Goal: Information Seeking & Learning: Learn about a topic

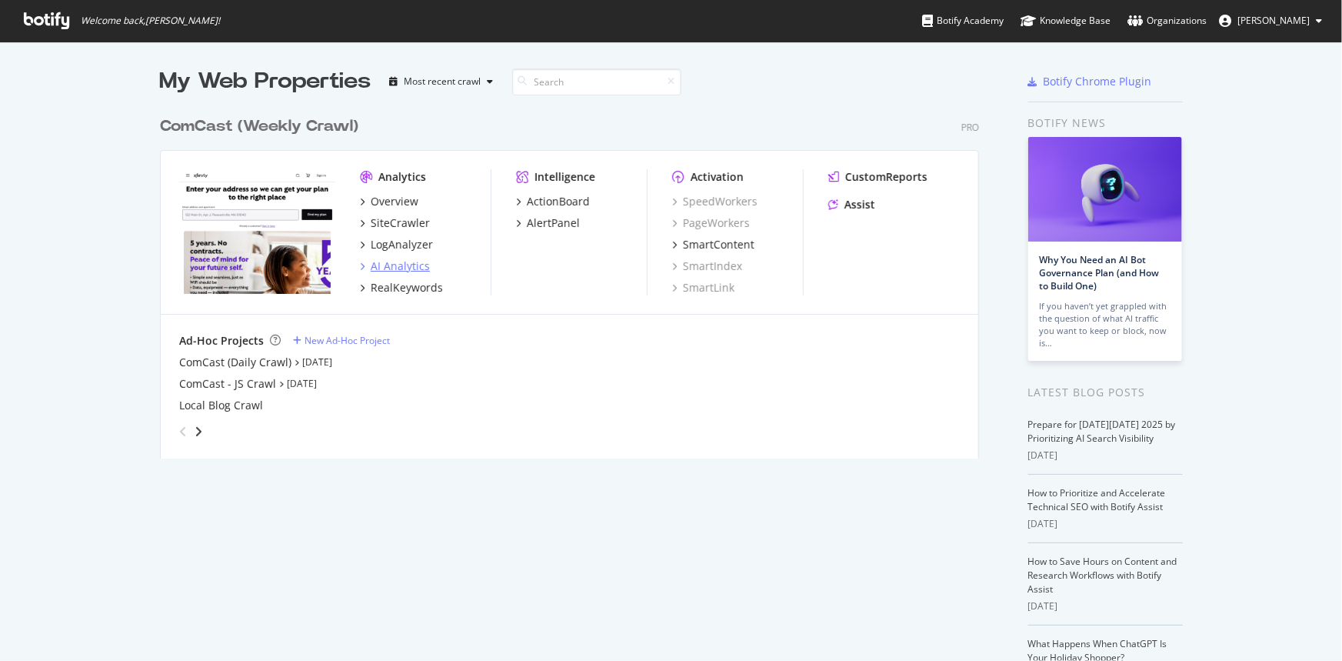
scroll to position [650, 1321]
click at [385, 246] on div "LogAnalyzer" at bounding box center [402, 244] width 62 height 15
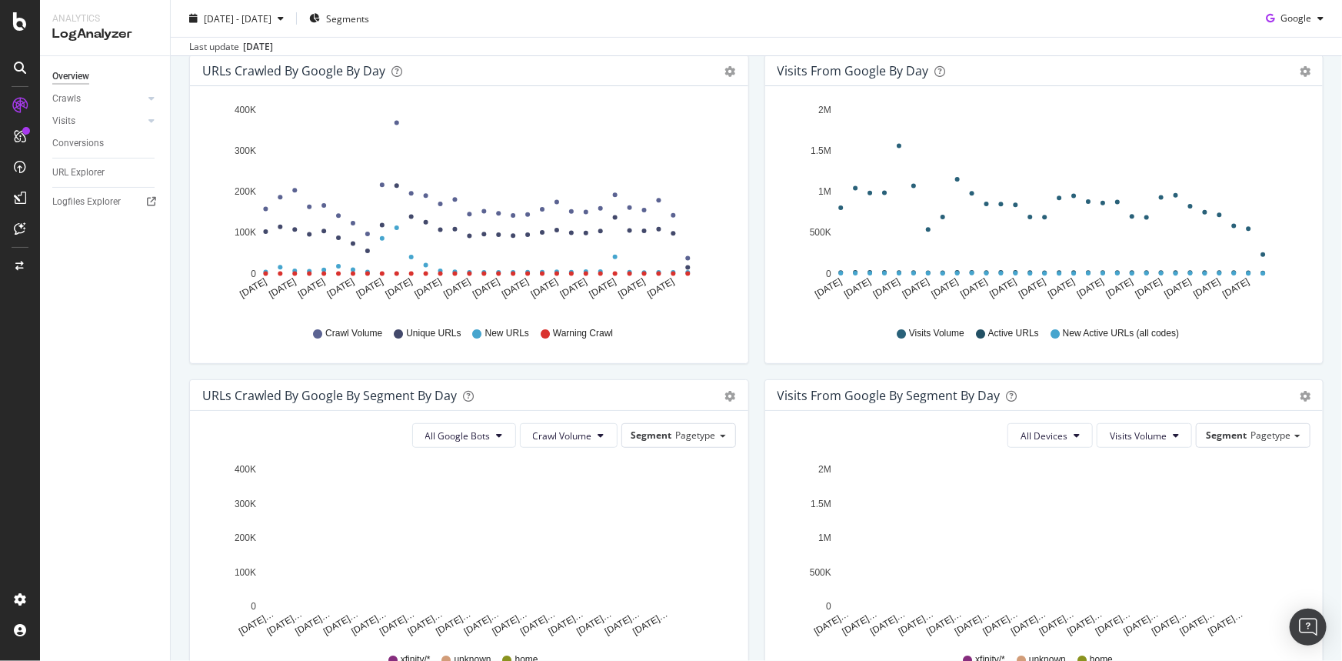
scroll to position [201, 0]
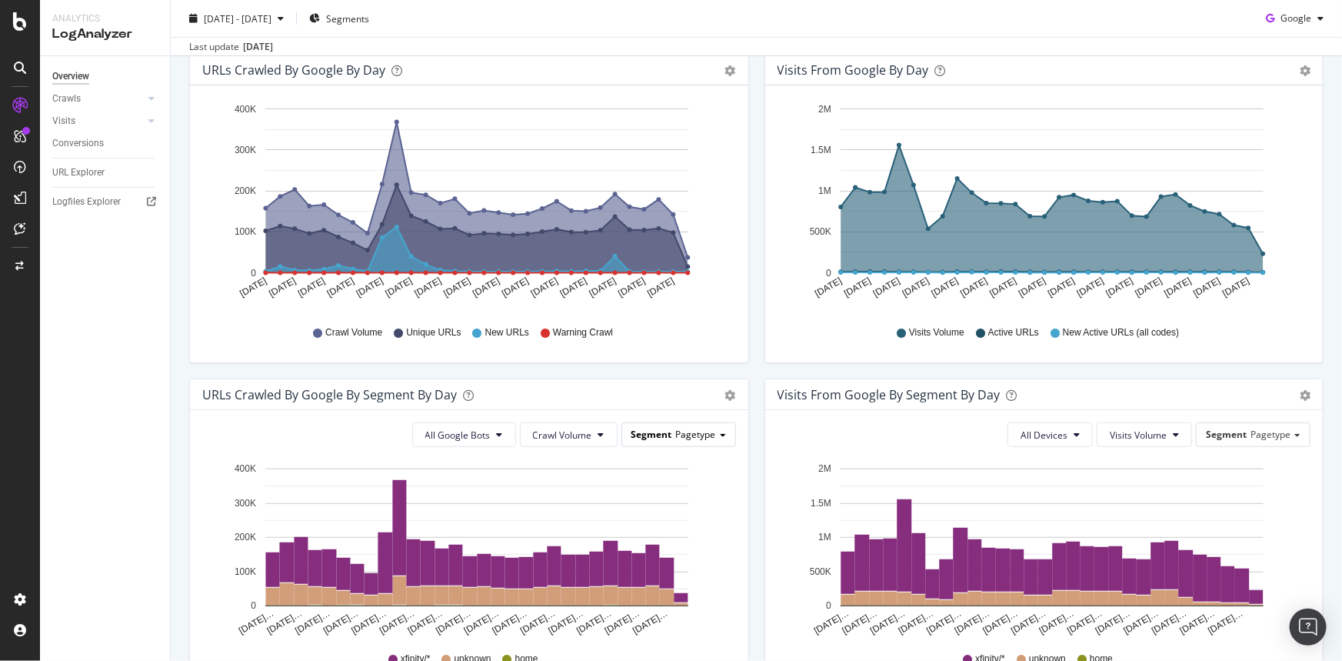
click at [695, 435] on span "Pagetype" at bounding box center [696, 434] width 40 height 13
click at [573, 432] on span "Crawl Volume" at bounding box center [562, 434] width 59 height 13
click at [446, 434] on span "All Google Bots" at bounding box center [457, 434] width 65 height 13
click at [654, 380] on div "URLs Crawled by Google By Segment By Day Timeline (by Value) Table" at bounding box center [469, 394] width 558 height 31
click at [656, 423] on div "Segment Pagetype" at bounding box center [678, 434] width 113 height 22
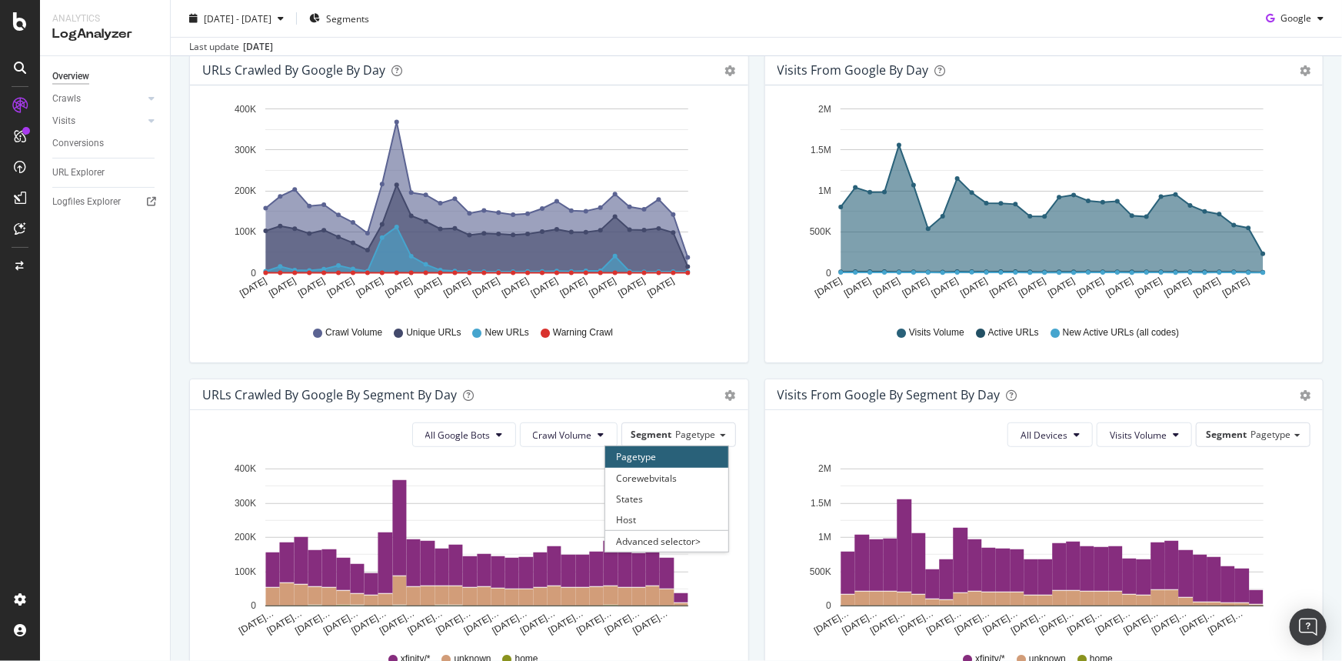
click at [683, 394] on div "URLs Crawled by Google By Segment By Day" at bounding box center [452, 394] width 500 height 15
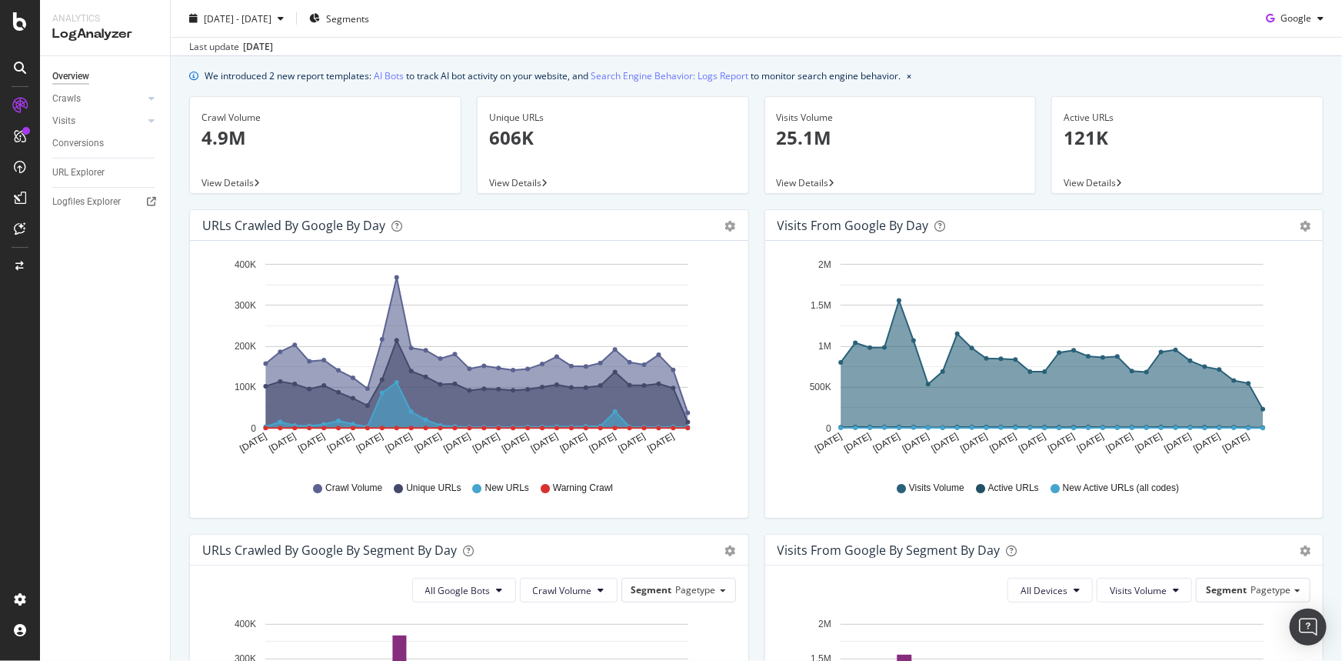
scroll to position [69, 0]
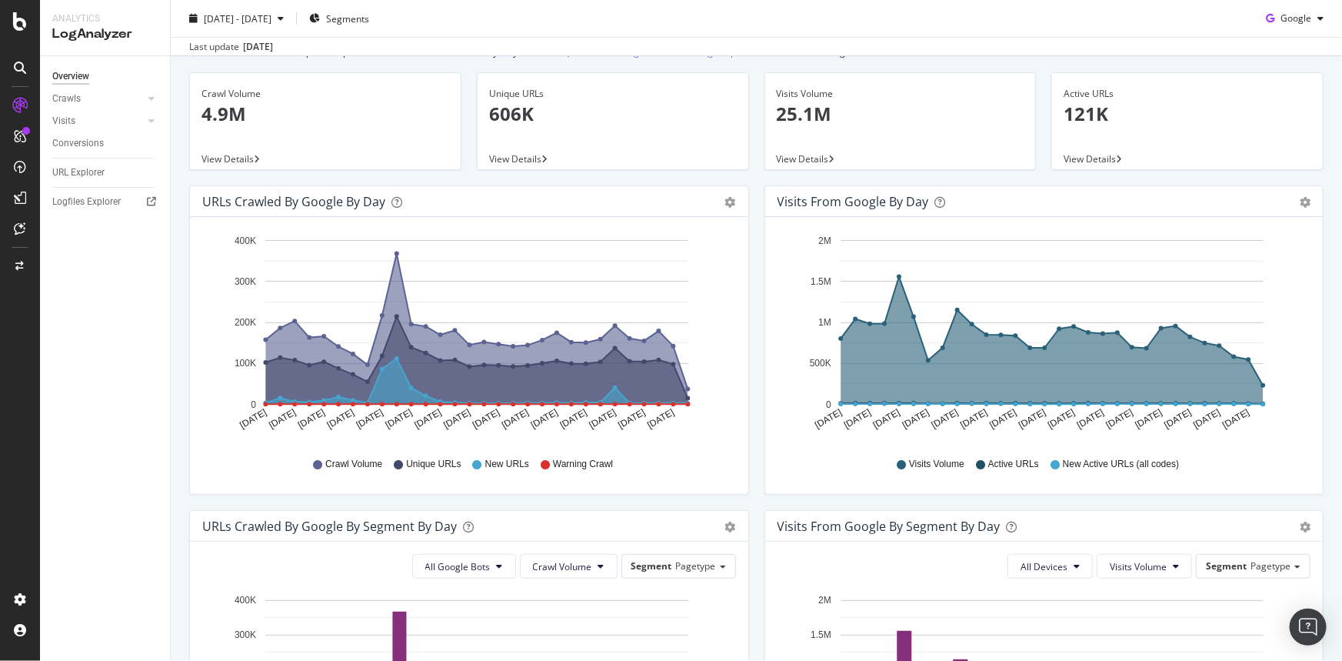
click at [238, 157] on span "View Details" at bounding box center [228, 158] width 52 height 13
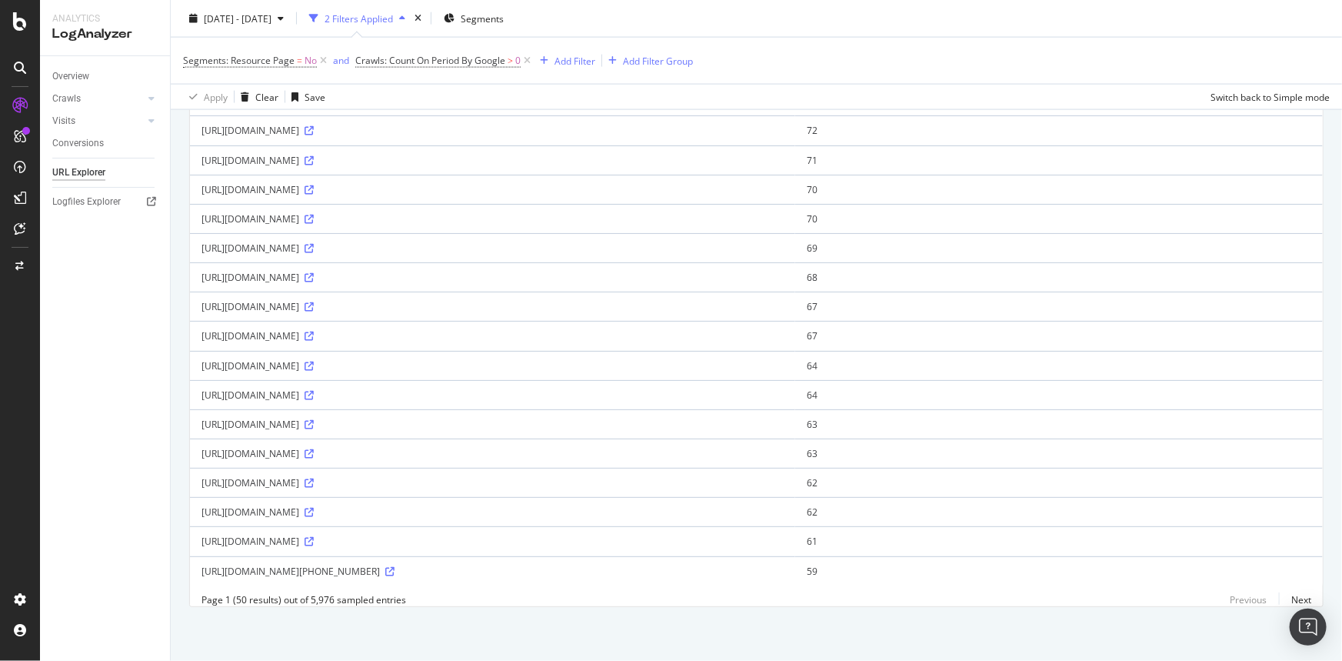
scroll to position [1218, 0]
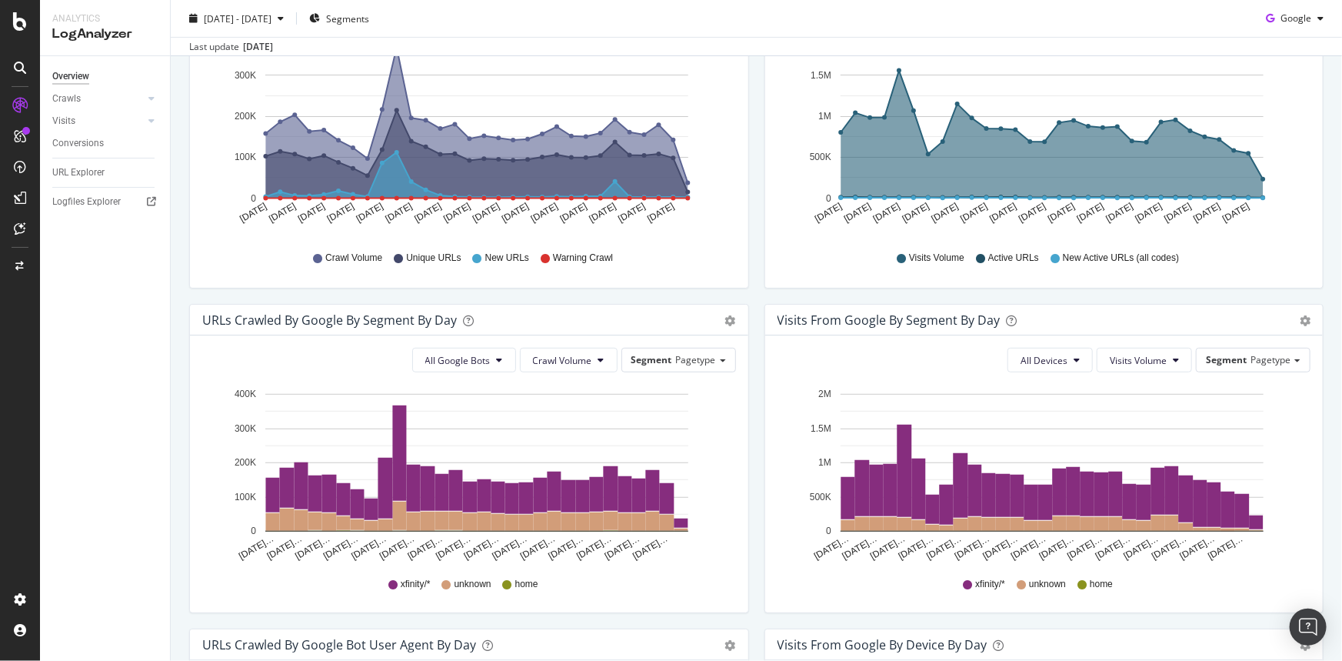
scroll to position [279, 0]
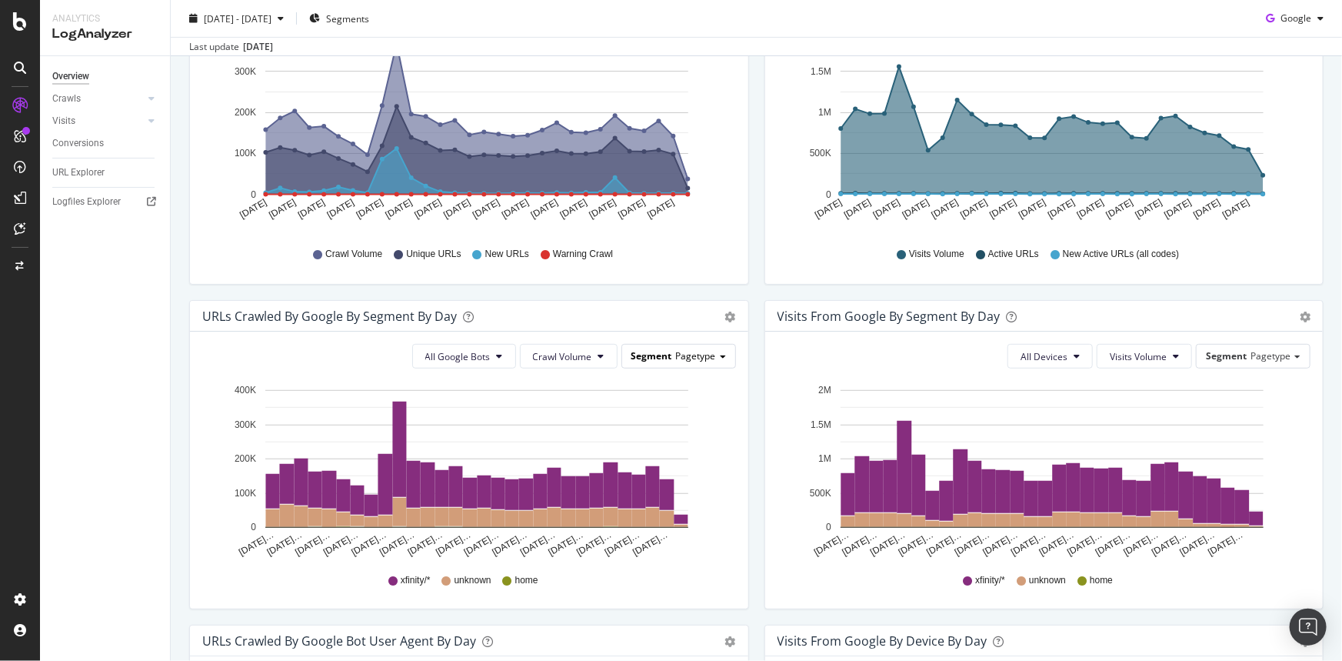
click at [697, 360] on span "Pagetype" at bounding box center [696, 355] width 40 height 13
click at [671, 438] on div "Host" at bounding box center [666, 441] width 123 height 21
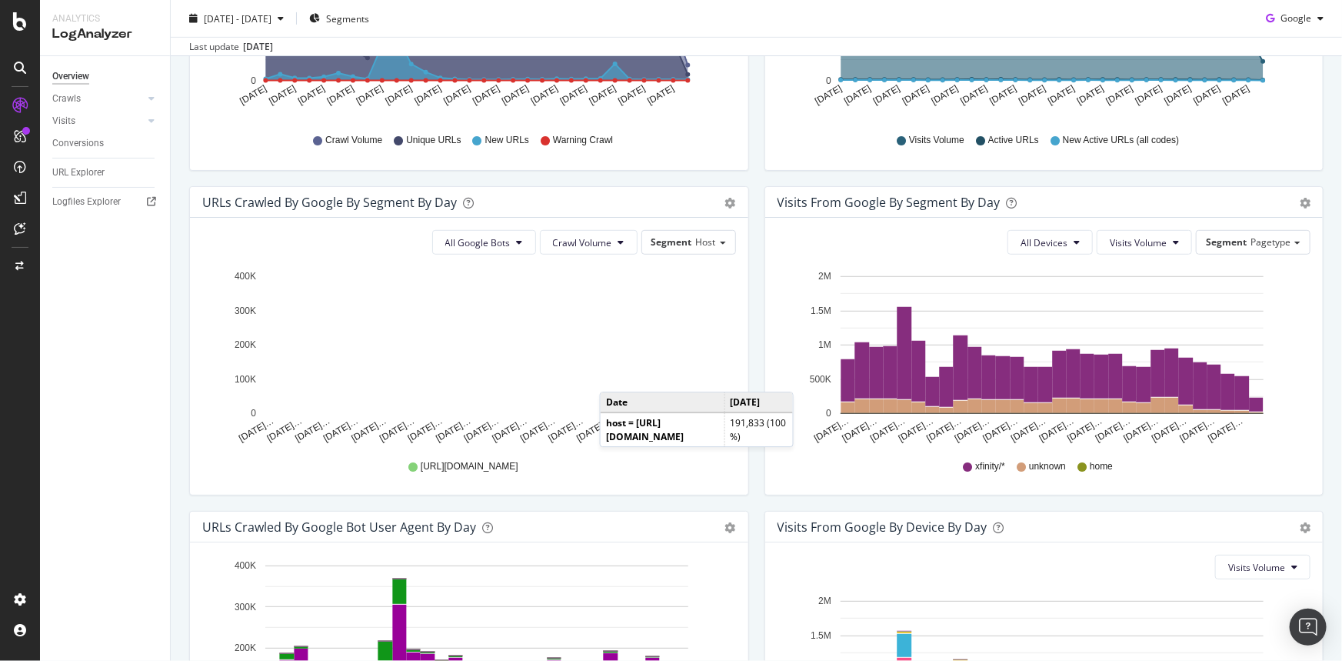
scroll to position [489, 0]
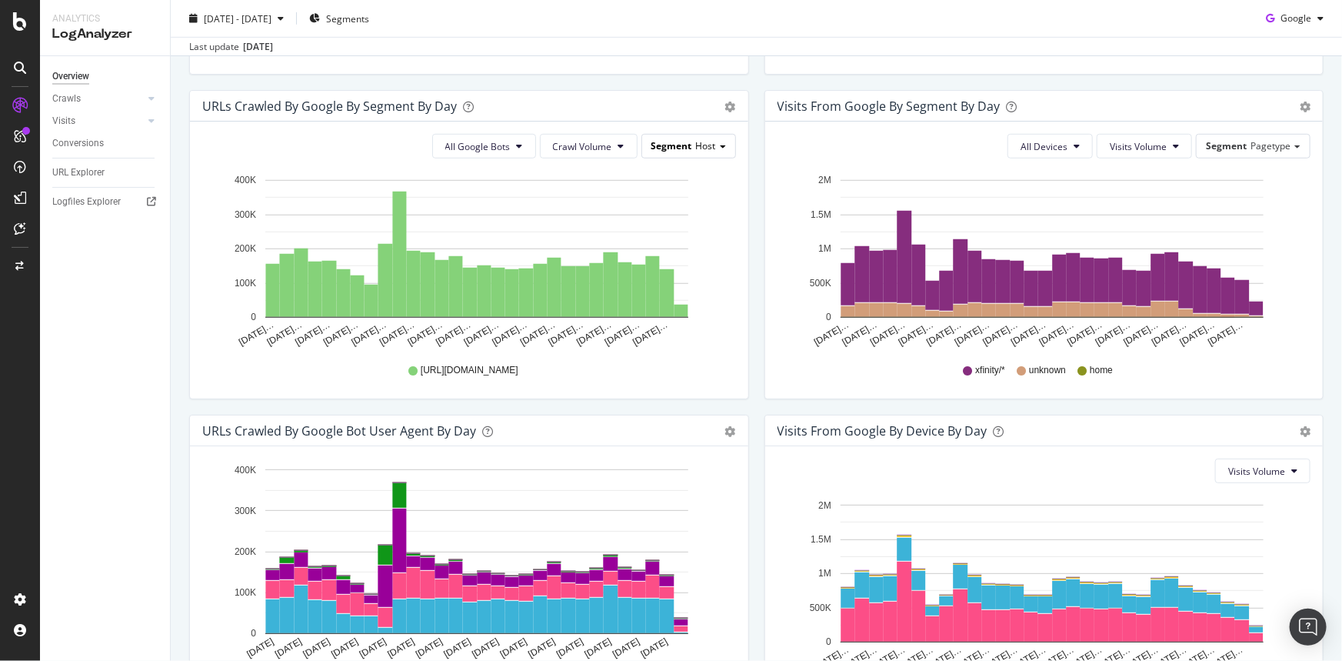
click at [684, 149] on span "Segment" at bounding box center [671, 145] width 41 height 13
click at [683, 168] on div "Pagetype" at bounding box center [666, 168] width 123 height 21
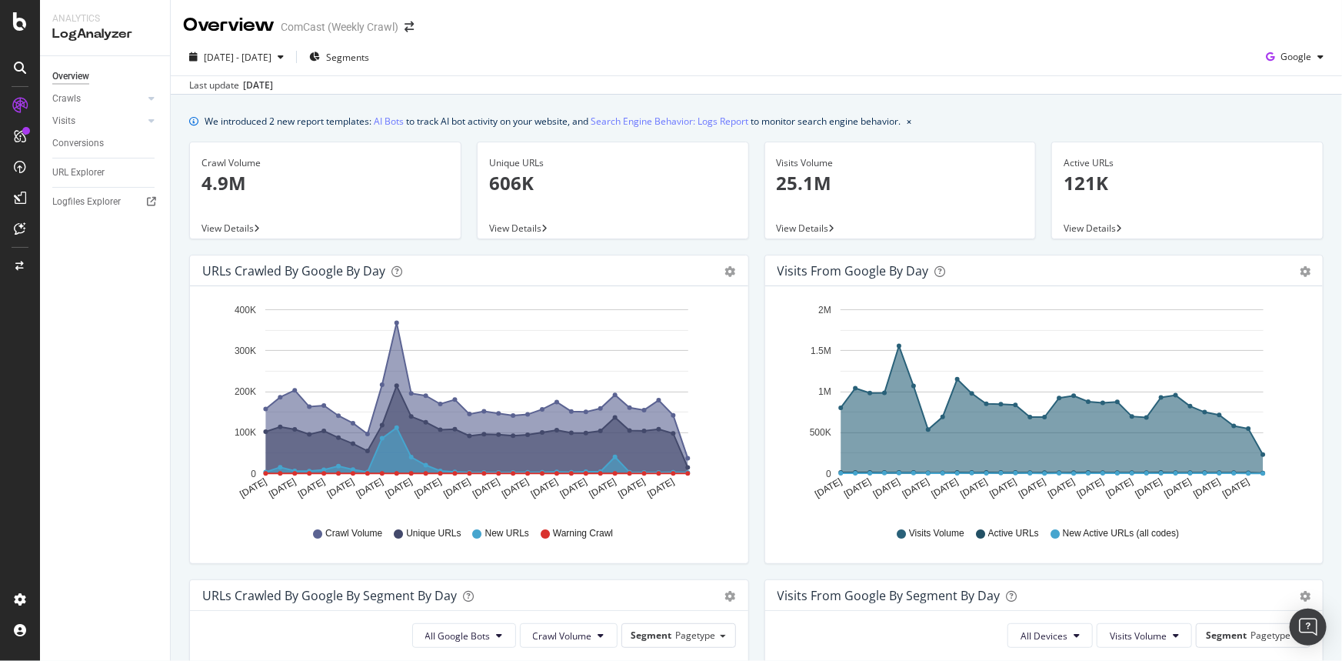
scroll to position [0, 0]
click at [126, 98] on link "Crawls" at bounding box center [98, 99] width 92 height 16
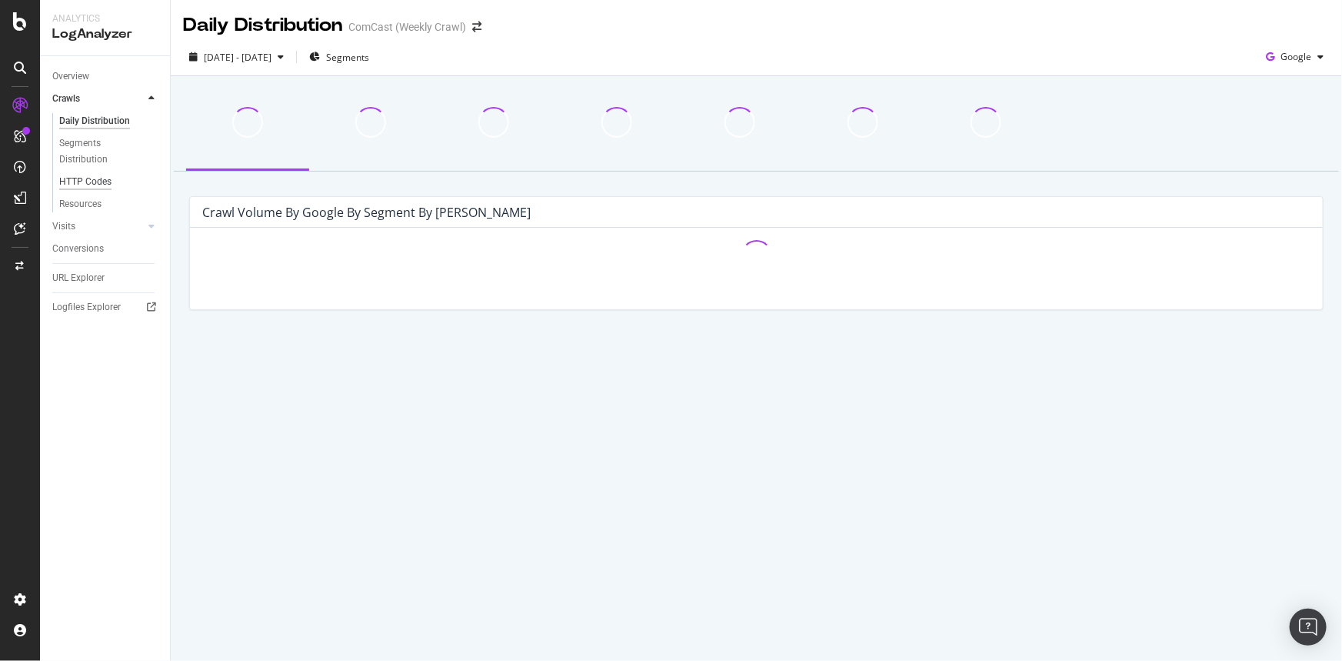
click at [92, 184] on div "HTTP Codes" at bounding box center [85, 182] width 52 height 16
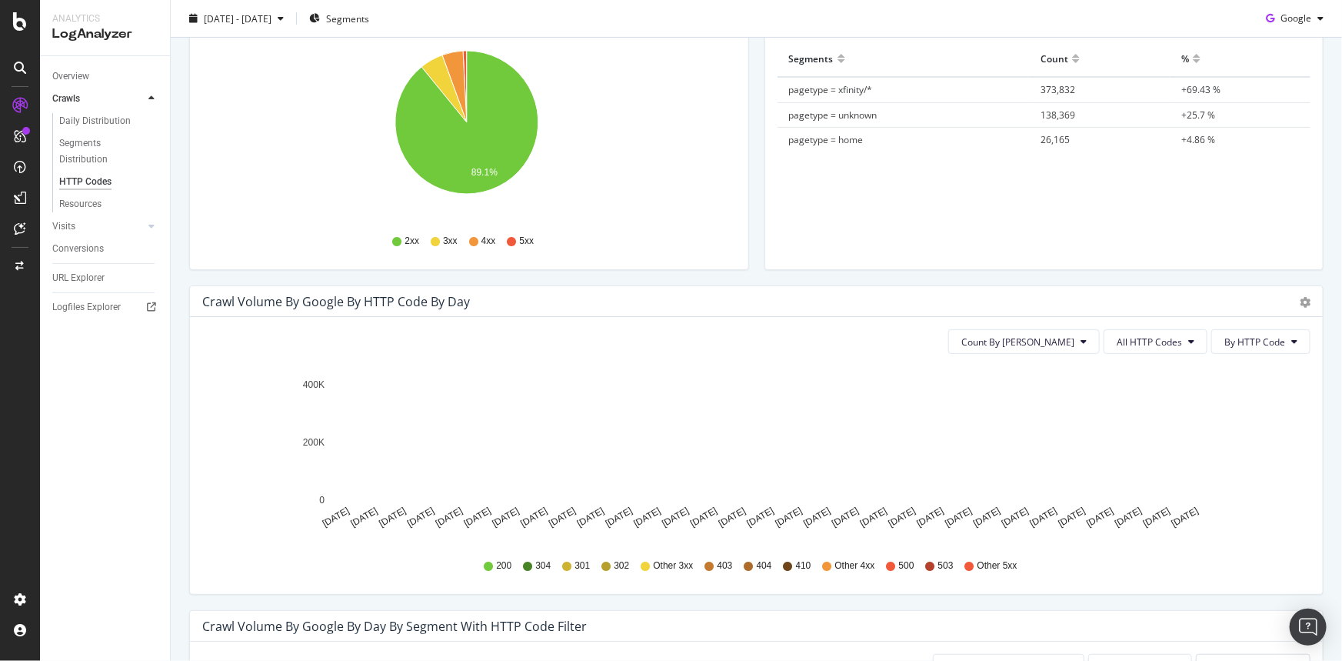
scroll to position [349, 0]
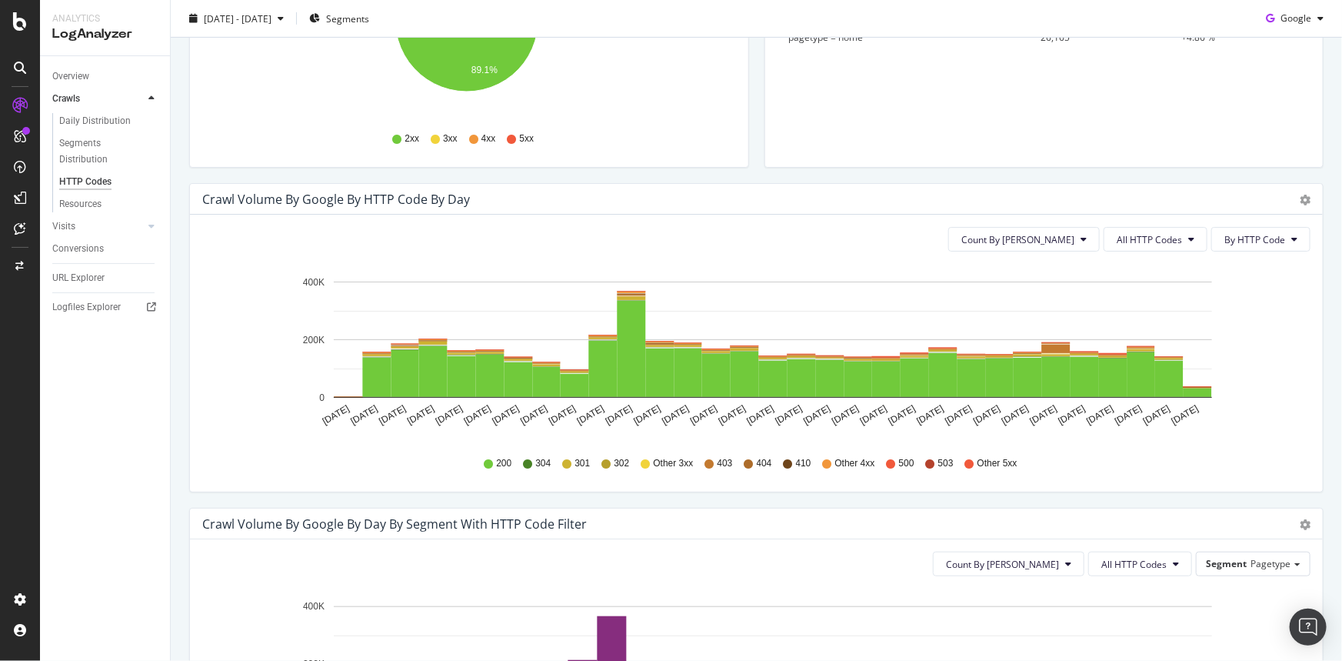
click at [438, 608] on rect "A chart." at bounding box center [773, 664] width 878 height 116
